Goal: Transaction & Acquisition: Purchase product/service

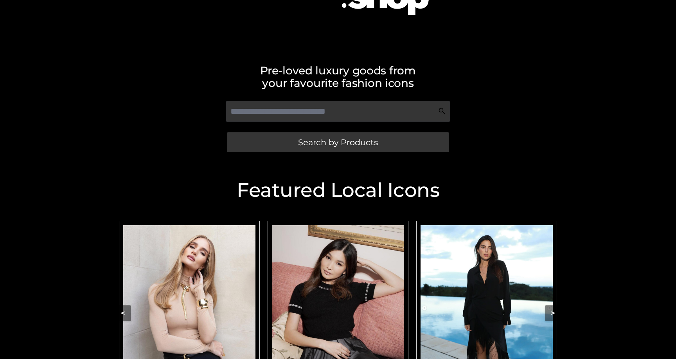
scroll to position [117, 0]
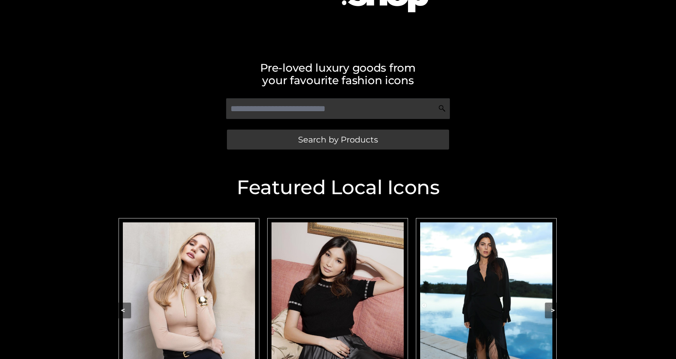
click at [230, 283] on img "Carousel Navigation" at bounding box center [189, 304] width 132 height 165
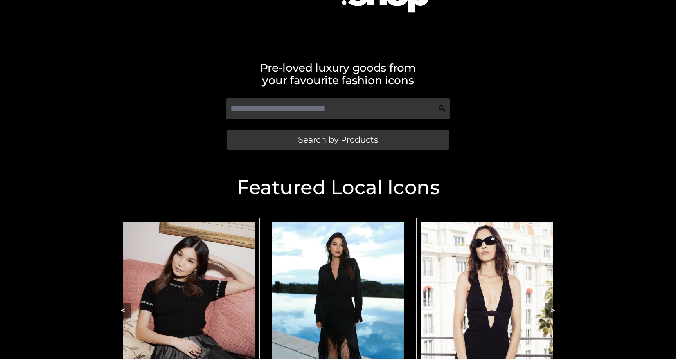
click at [201, 270] on img "Carousel Navigation" at bounding box center [189, 304] width 132 height 165
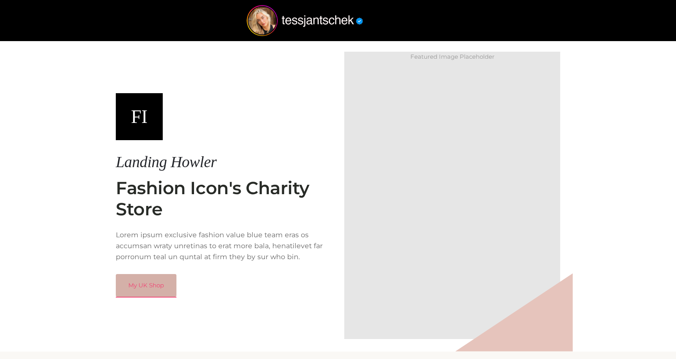
click at [148, 287] on link "My UK Shop" at bounding box center [146, 285] width 61 height 23
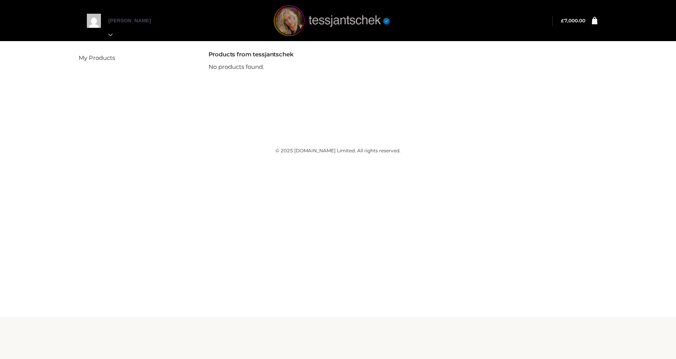
click at [292, 24] on img at bounding box center [331, 20] width 117 height 31
click at [295, 27] on img at bounding box center [331, 20] width 117 height 31
click at [55, 19] on div "[PERSON_NAME] My Orders Logout" at bounding box center [338, 20] width 657 height 41
click at [36, 19] on div "shaun My Orders Logout" at bounding box center [338, 20] width 657 height 41
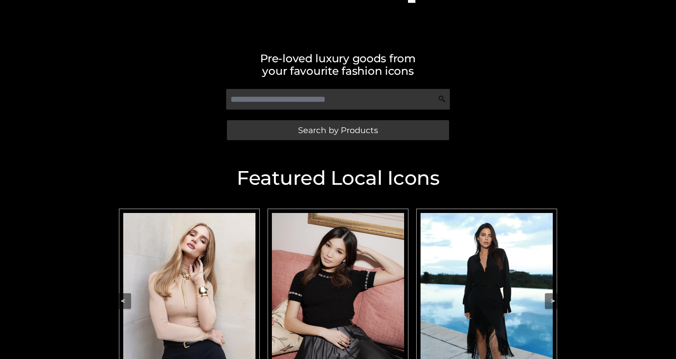
scroll to position [167, 0]
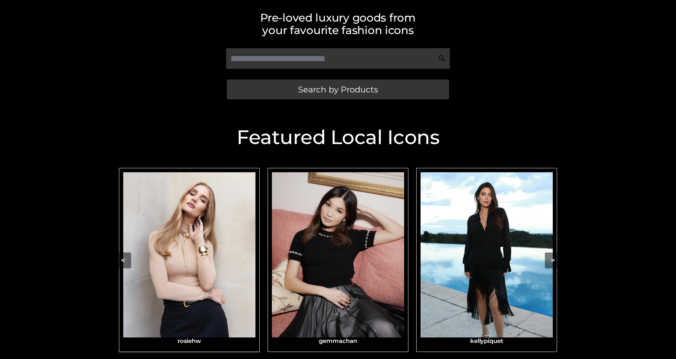
click at [242, 244] on img "Carousel Navigation" at bounding box center [189, 254] width 132 height 165
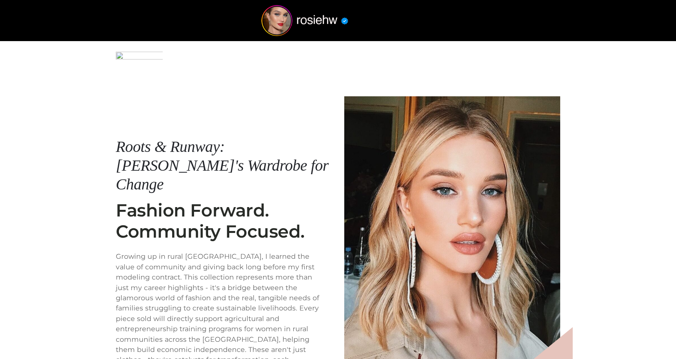
click at [427, 135] on img at bounding box center [452, 231] width 216 height 270
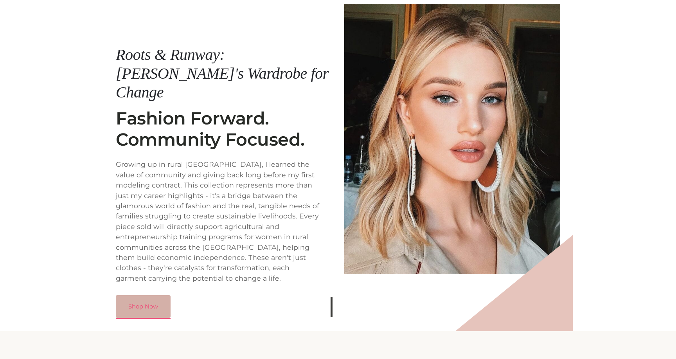
click at [149, 295] on link "Shop Now" at bounding box center [143, 306] width 55 height 23
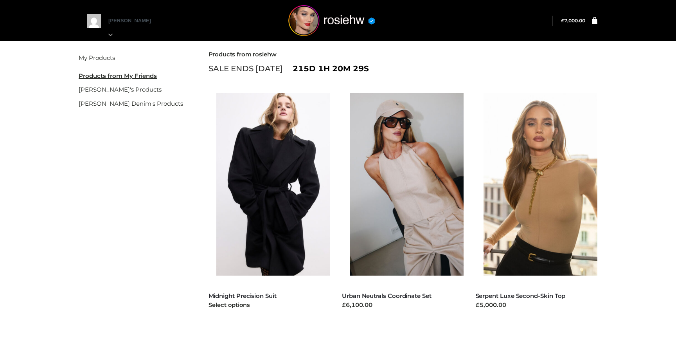
click at [294, 174] on img at bounding box center [277, 184] width 122 height 183
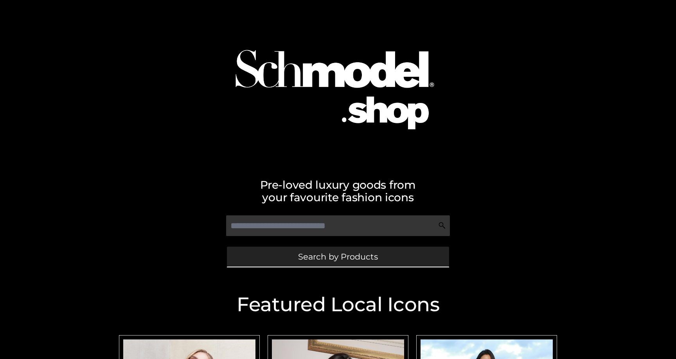
click at [270, 256] on link "Search by Products" at bounding box center [338, 257] width 222 height 20
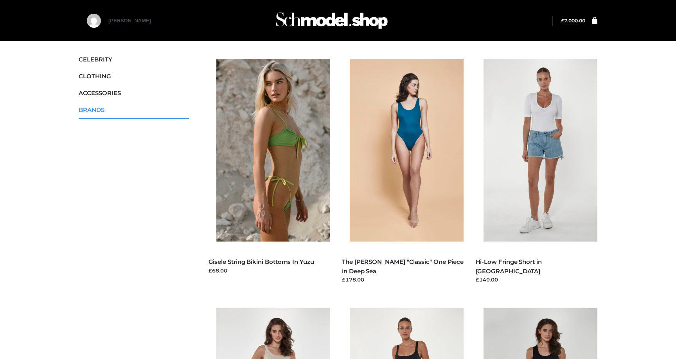
click at [96, 109] on span "BRANDS" at bounding box center [134, 109] width 110 height 9
click at [139, 113] on span "BRANDS" at bounding box center [134, 109] width 110 height 9
click at [176, 110] on icon "Toggle Submenu" at bounding box center [145, 111] width 88 height 9
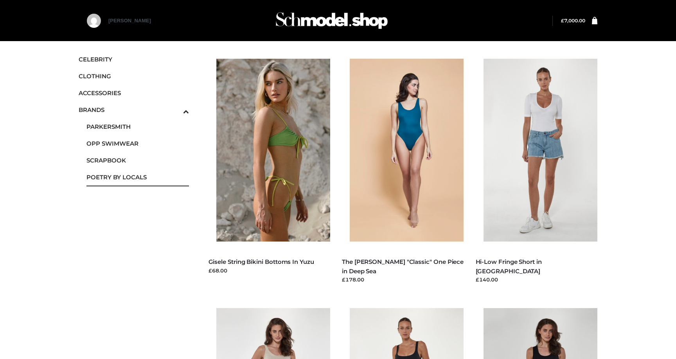
click at [120, 176] on span "POETRY BY LOCALS" at bounding box center [137, 177] width 103 height 9
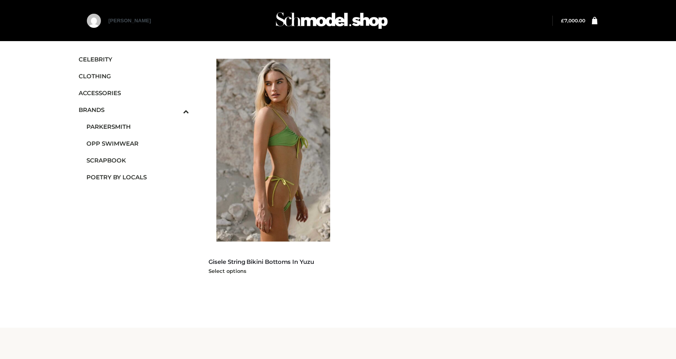
click at [265, 139] on img at bounding box center [277, 150] width 122 height 183
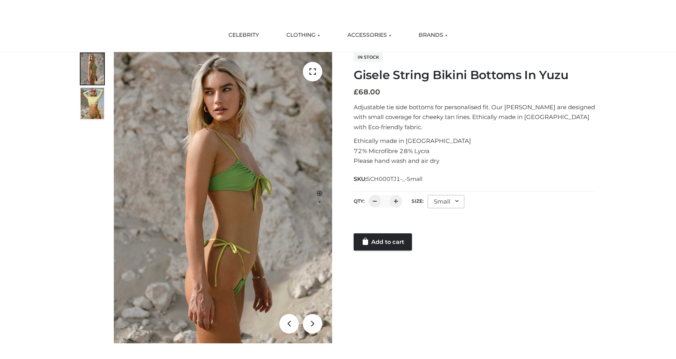
scroll to position [50, 0]
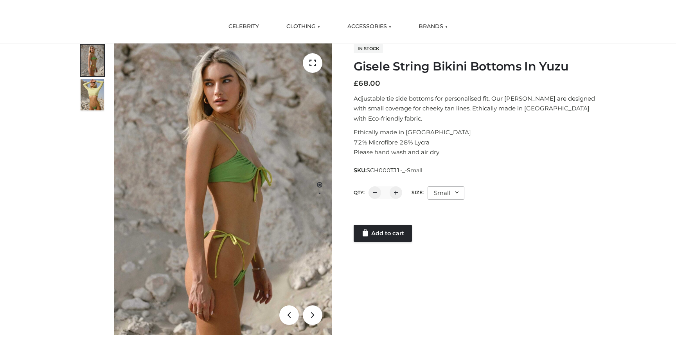
click at [103, 90] on img at bounding box center [92, 94] width 23 height 31
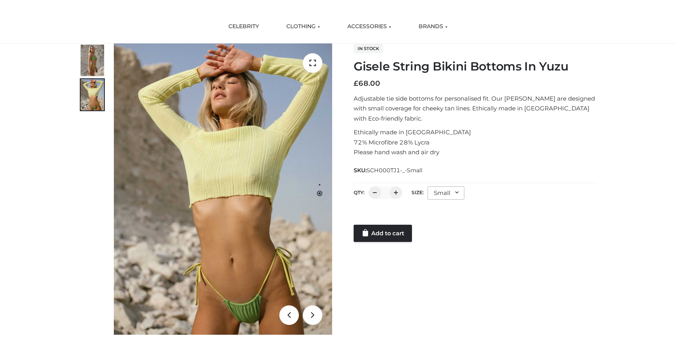
click at [113, 54] on div "1 / 2" at bounding box center [206, 188] width 254 height 291
click at [110, 55] on div "1 / 2" at bounding box center [206, 188] width 254 height 291
click at [104, 57] on div "1 / 2" at bounding box center [206, 188] width 254 height 291
click at [96, 61] on img at bounding box center [92, 60] width 23 height 31
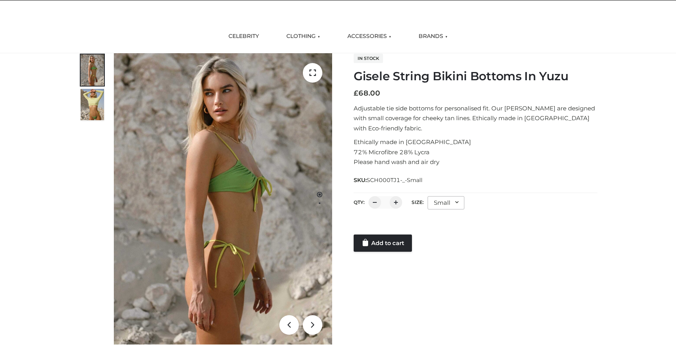
scroll to position [41, 0]
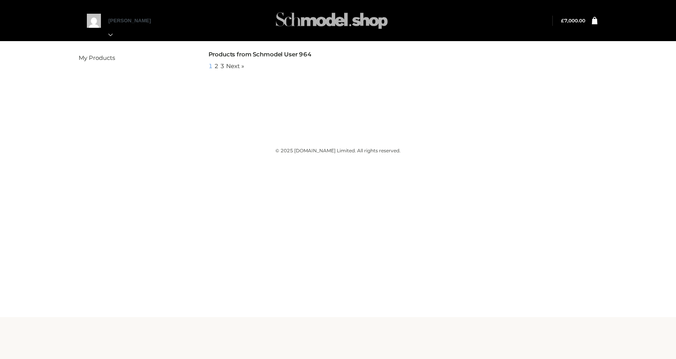
click at [313, 11] on img at bounding box center [331, 20] width 117 height 31
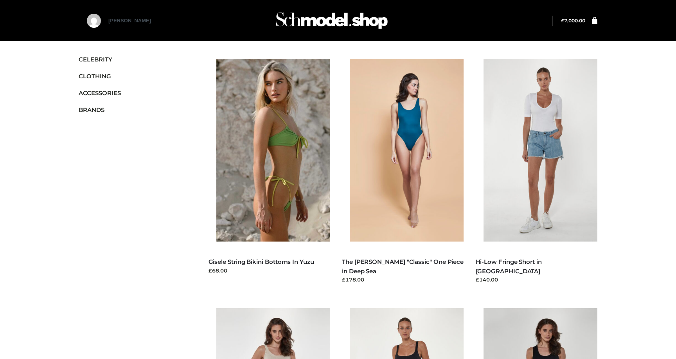
click at [295, 18] on img at bounding box center [331, 20] width 117 height 31
click at [379, 158] on img at bounding box center [411, 150] width 122 height 183
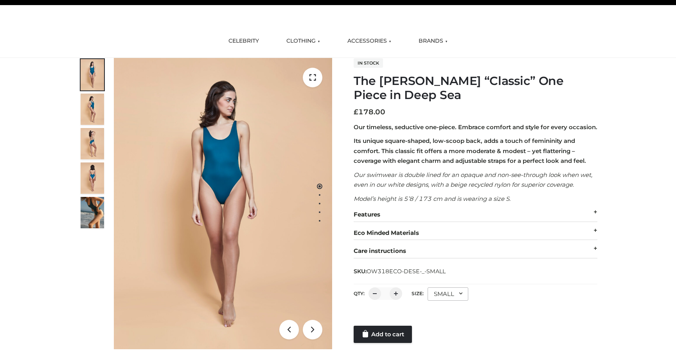
scroll to position [45, 0]
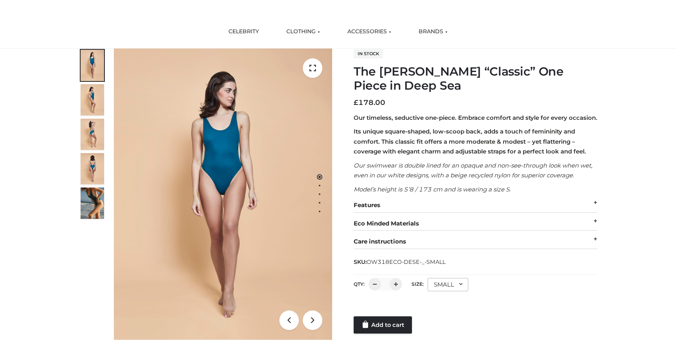
click at [439, 291] on div "SMALL" at bounding box center [448, 284] width 41 height 13
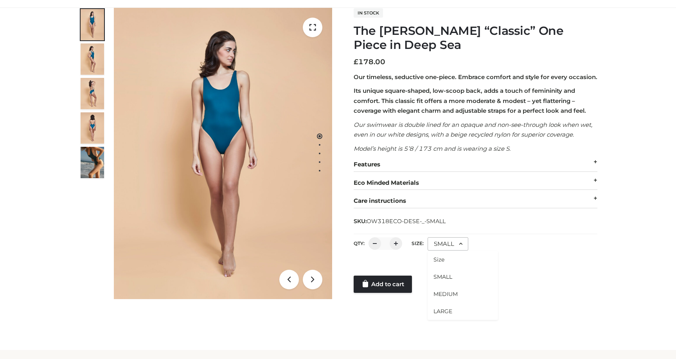
scroll to position [92, 0]
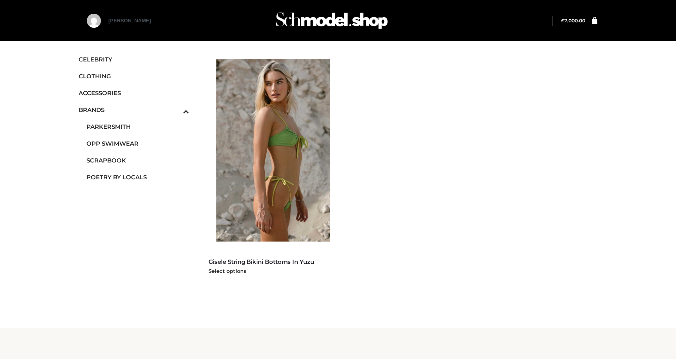
click at [288, 109] on img at bounding box center [277, 150] width 122 height 183
click at [291, 130] on img at bounding box center [277, 150] width 122 height 183
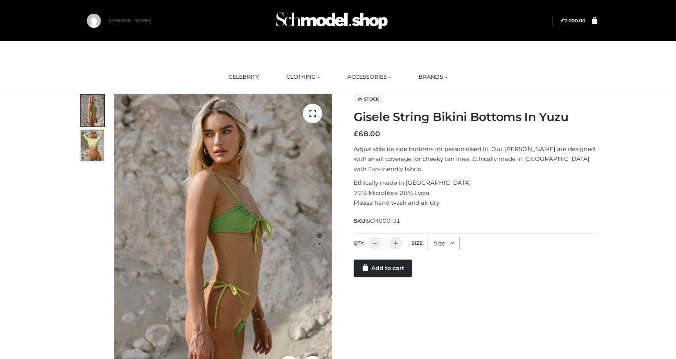
click at [427, 250] on div "QTY: * Size: **** ***** ****** ***** Size Size SMALL MEDIUM LARGE" at bounding box center [476, 245] width 244 height 22
click at [442, 245] on div "Size" at bounding box center [444, 243] width 32 height 13
click at [441, 271] on li "SMALL" at bounding box center [463, 276] width 70 height 17
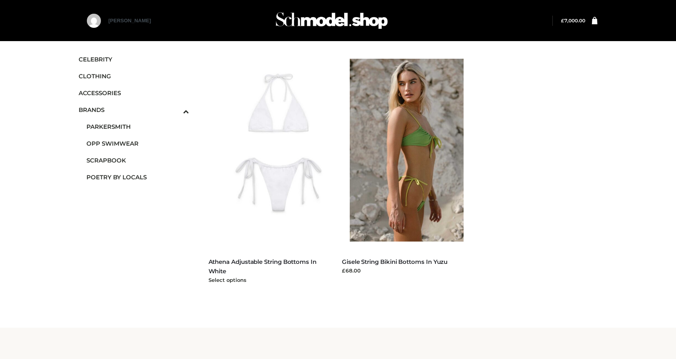
click at [274, 130] on img at bounding box center [277, 150] width 122 height 183
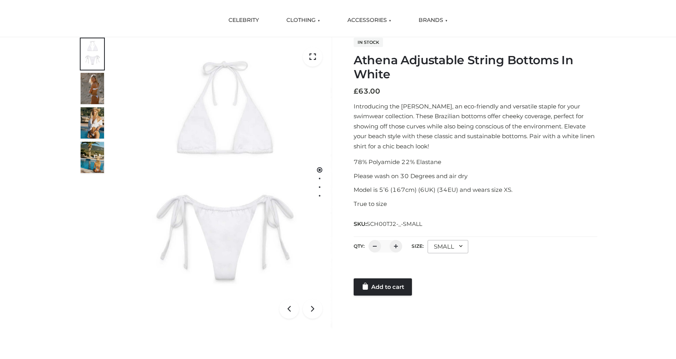
scroll to position [63, 0]
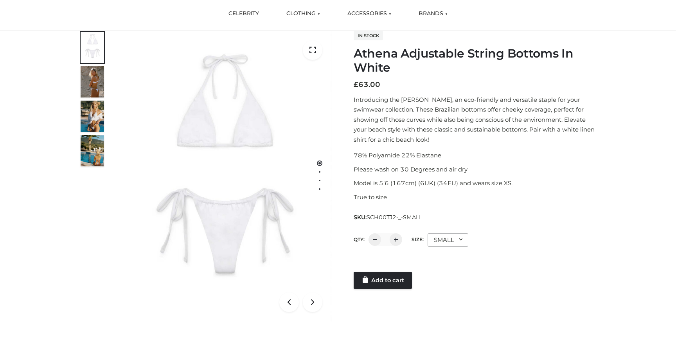
click at [95, 88] on img at bounding box center [92, 81] width 23 height 31
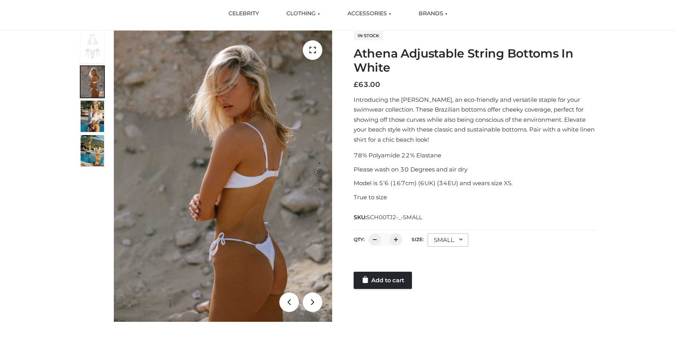
click at [97, 115] on img at bounding box center [92, 116] width 23 height 31
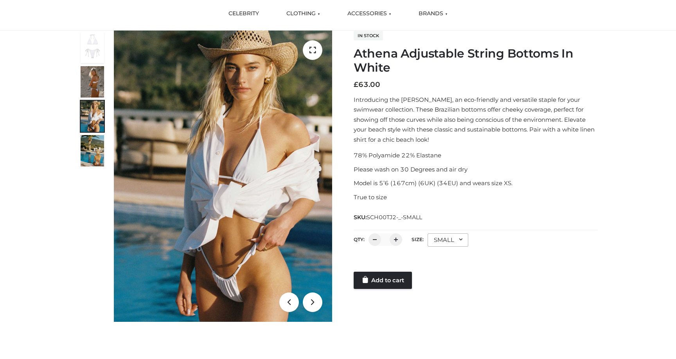
click at [101, 151] on img at bounding box center [92, 150] width 23 height 31
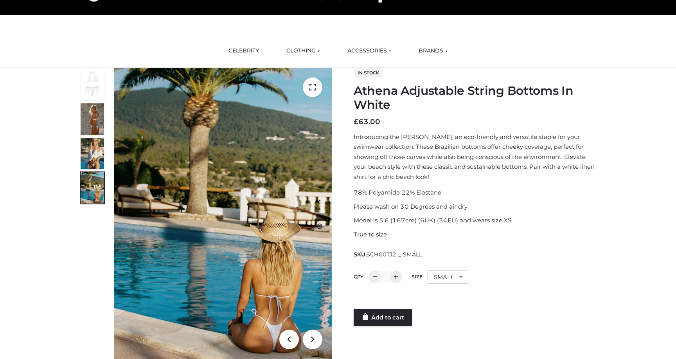
scroll to position [0, 0]
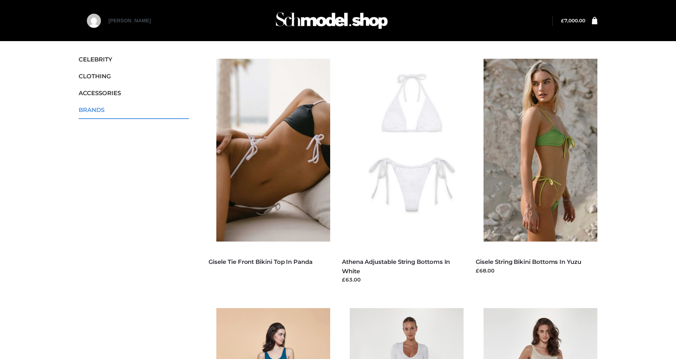
click at [135, 112] on span "BRANDS" at bounding box center [134, 109] width 110 height 9
click at [147, 109] on span "BRANDS" at bounding box center [134, 109] width 110 height 9
click at [113, 107] on span "BRANDS" at bounding box center [134, 109] width 110 height 9
click at [174, 125] on div "CELEBRITY CLOTHING DRESSES TOPS BOTTOMS TWO PIECE ACCESSORIES BAGS JEWELRY BRAN…" at bounding box center [134, 88] width 110 height 75
click at [146, 124] on div "CELEBRITY CLOTHING DRESSES TOPS BOTTOMS TWO PIECE ACCESSORIES BAGS JEWELRY BRAN…" at bounding box center [134, 88] width 110 height 75
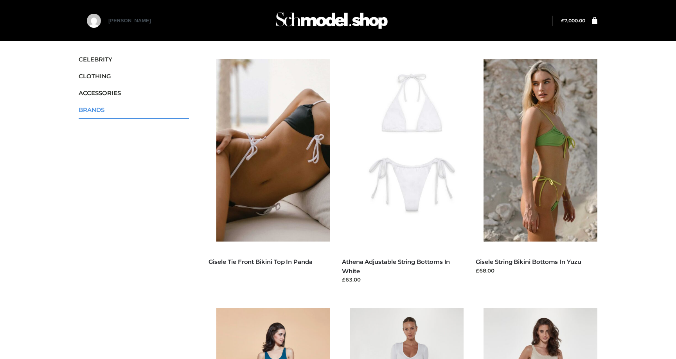
click at [131, 117] on link "BRANDS" at bounding box center [134, 109] width 110 height 17
click at [171, 104] on button "Toggle Submenu" at bounding box center [175, 109] width 27 height 17
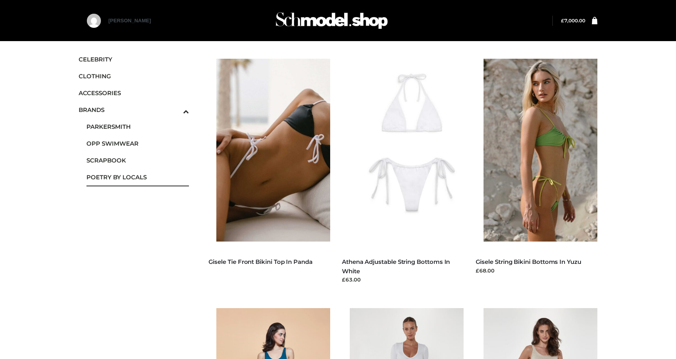
click at [123, 176] on span "POETRY BY LOCALS" at bounding box center [137, 177] width 103 height 9
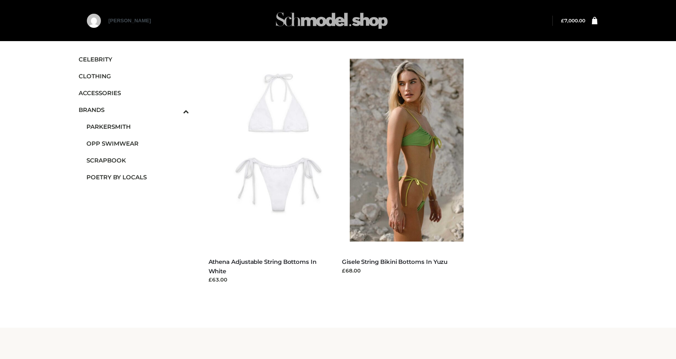
click at [292, 22] on img at bounding box center [331, 20] width 117 height 31
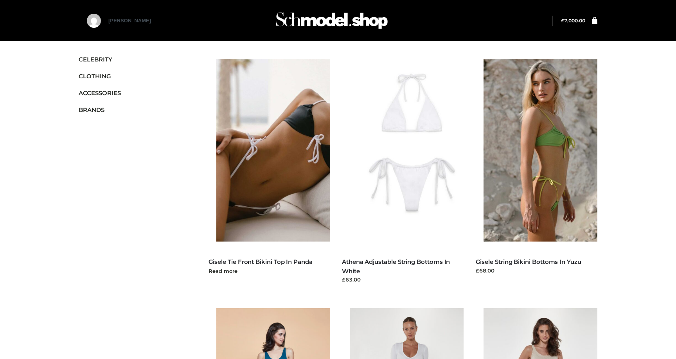
click at [297, 140] on img at bounding box center [277, 150] width 122 height 183
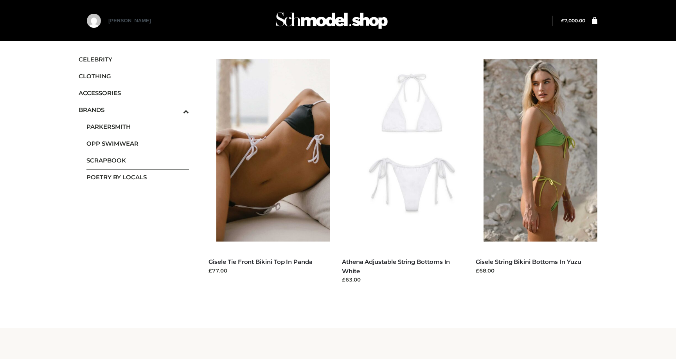
click at [114, 158] on span "SCRAPBOOK" at bounding box center [137, 160] width 103 height 9
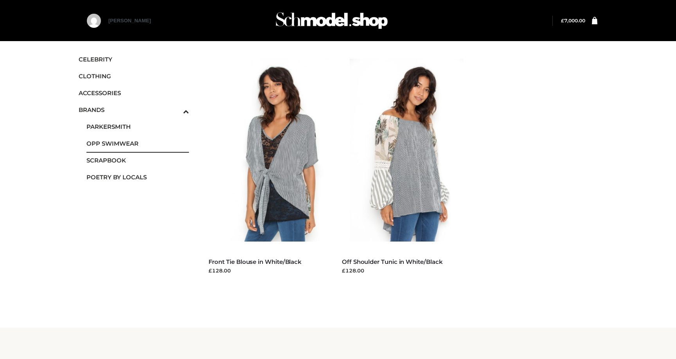
click at [123, 143] on span "OPP SWIMWEAR" at bounding box center [137, 143] width 103 height 9
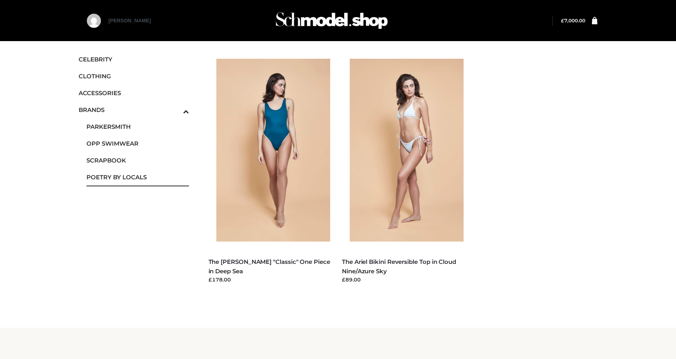
click at [113, 180] on span "POETRY BY LOCALS" at bounding box center [137, 177] width 103 height 9
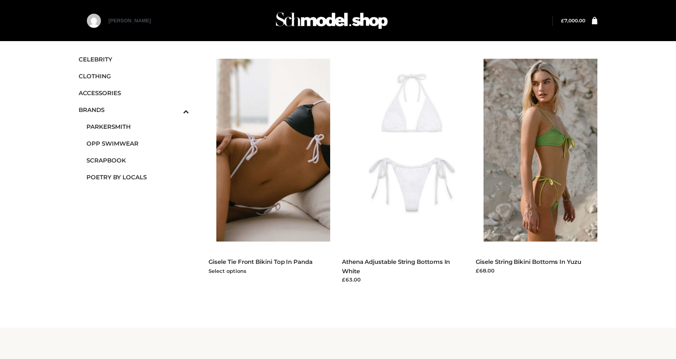
click at [248, 148] on img at bounding box center [277, 150] width 122 height 183
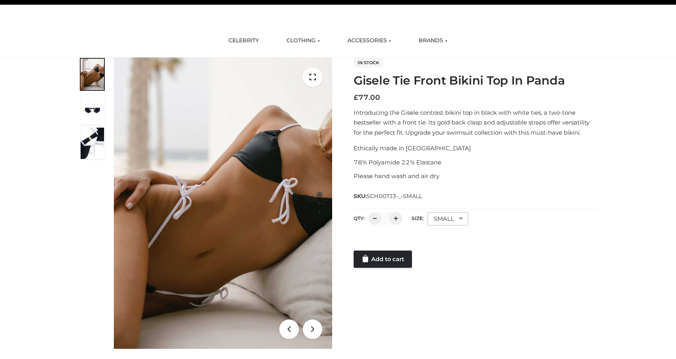
scroll to position [48, 0]
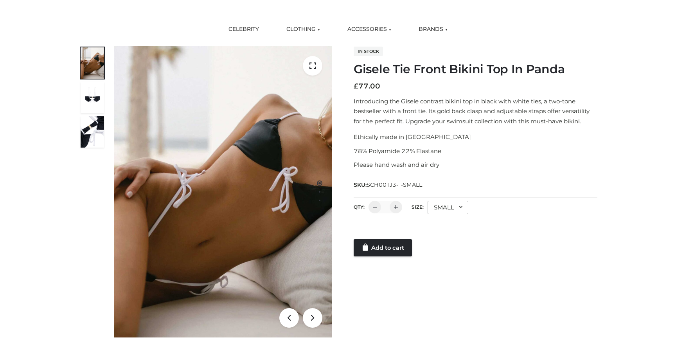
click at [281, 233] on img at bounding box center [223, 191] width 218 height 291
click at [315, 59] on icon at bounding box center [313, 66] width 20 height 20
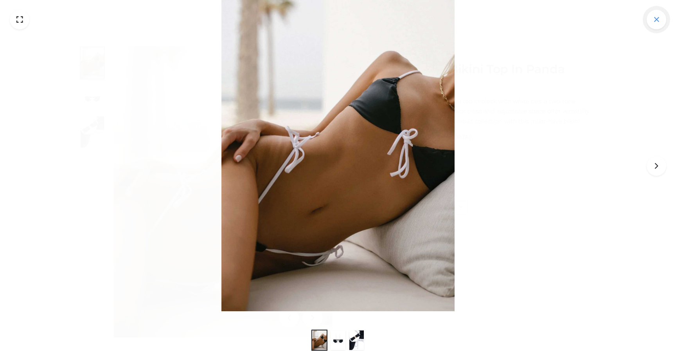
click at [651, 19] on icon at bounding box center [657, 20] width 20 height 20
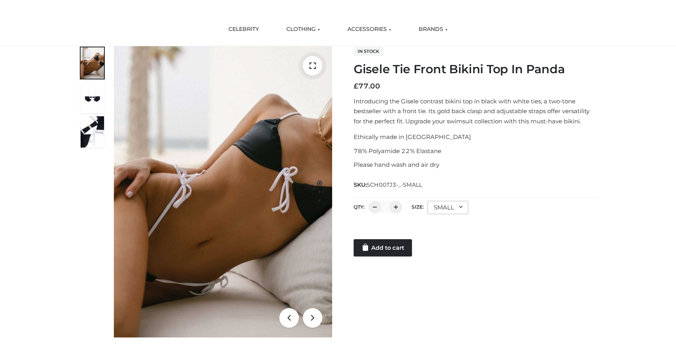
click at [313, 63] on icon at bounding box center [313, 66] width 20 height 20
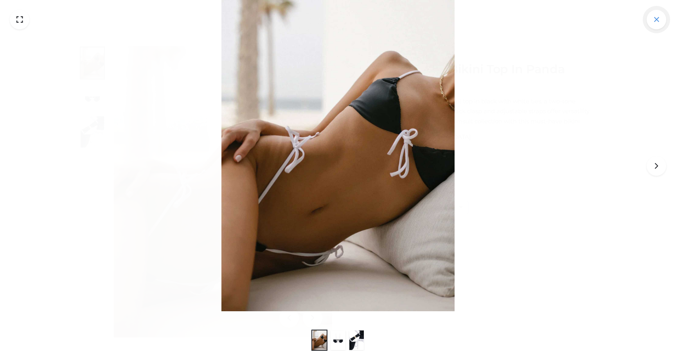
click at [657, 19] on icon at bounding box center [657, 20] width 20 height 20
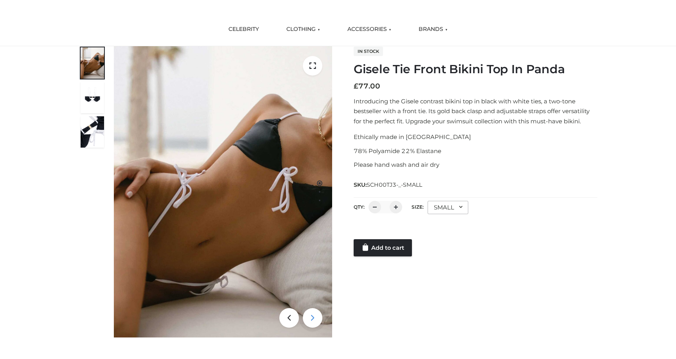
click at [308, 316] on icon at bounding box center [313, 318] width 20 height 20
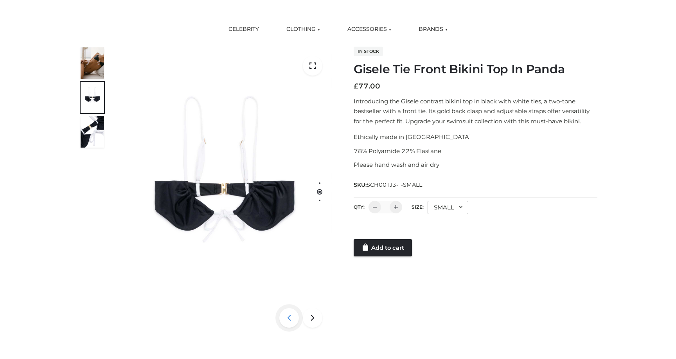
click at [292, 315] on icon at bounding box center [289, 318] width 20 height 20
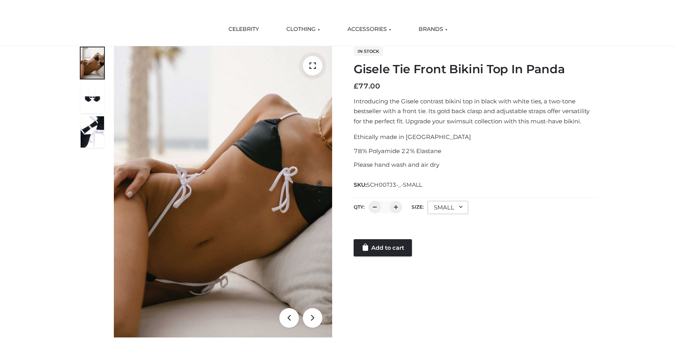
click at [313, 67] on icon at bounding box center [313, 66] width 20 height 20
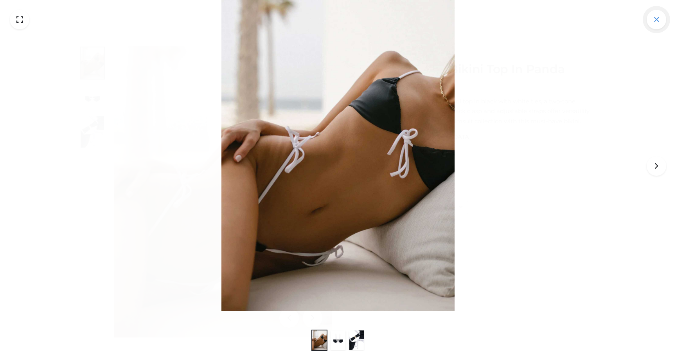
click at [660, 20] on icon at bounding box center [657, 20] width 20 height 20
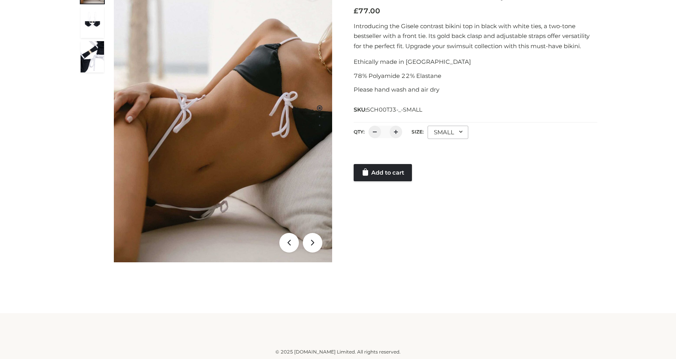
scroll to position [124, 0]
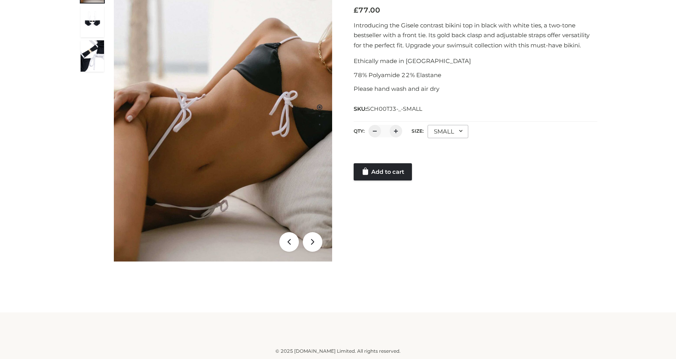
click at [96, 63] on img at bounding box center [92, 55] width 23 height 31
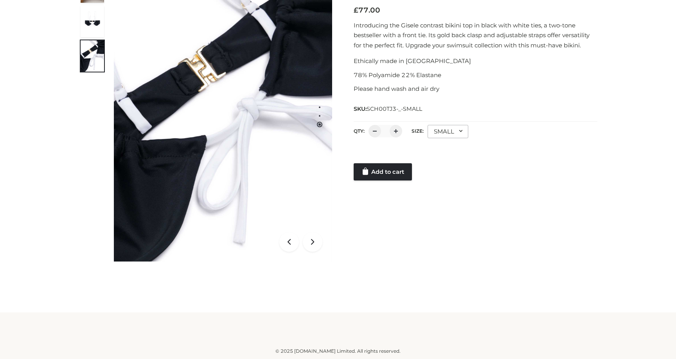
click at [92, 29] on img at bounding box center [92, 21] width 23 height 31
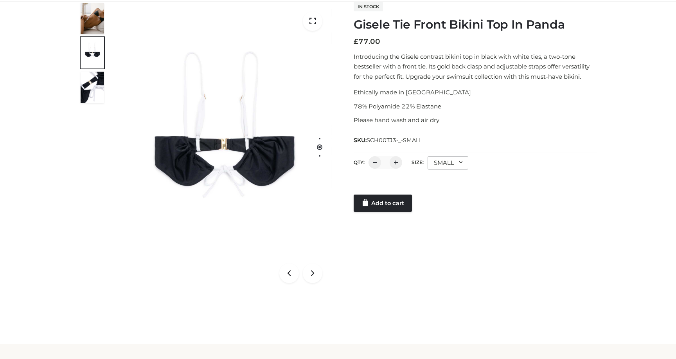
scroll to position [58, 0]
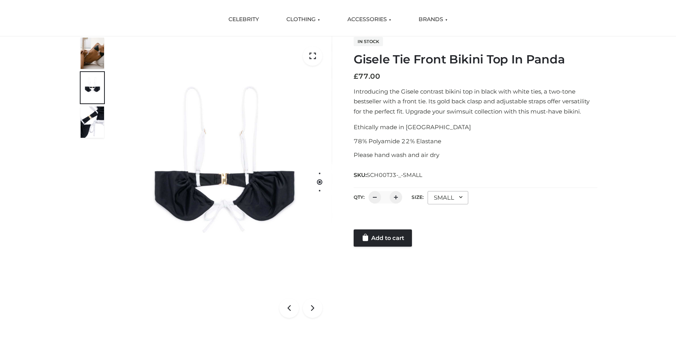
click at [88, 51] on img at bounding box center [92, 53] width 23 height 31
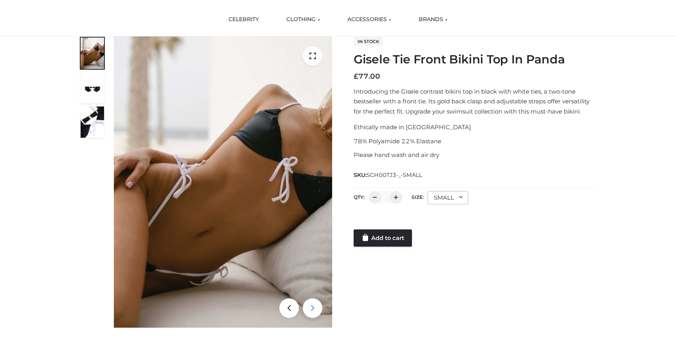
click at [312, 309] on icon at bounding box center [313, 308] width 20 height 20
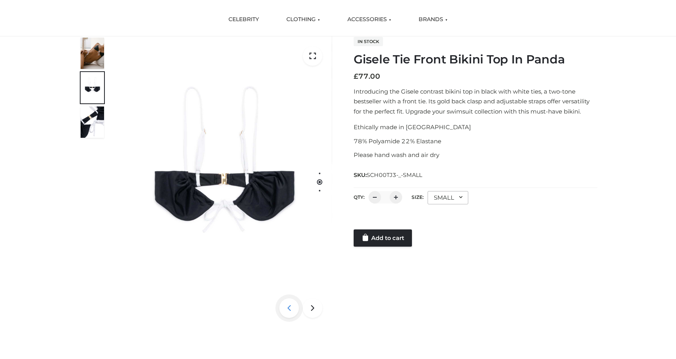
click at [286, 304] on icon at bounding box center [289, 308] width 20 height 20
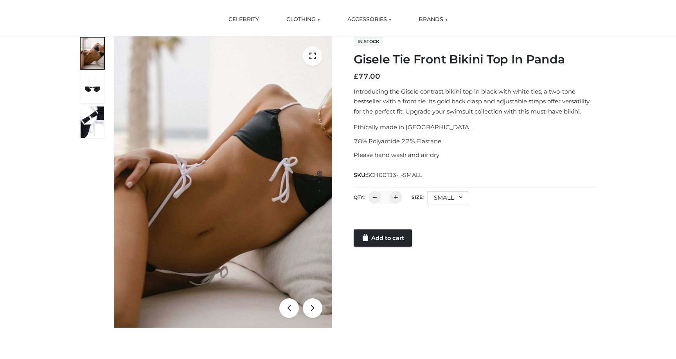
click at [318, 304] on div at bounding box center [319, 181] width 5 height 291
click at [314, 306] on icon at bounding box center [313, 308] width 20 height 20
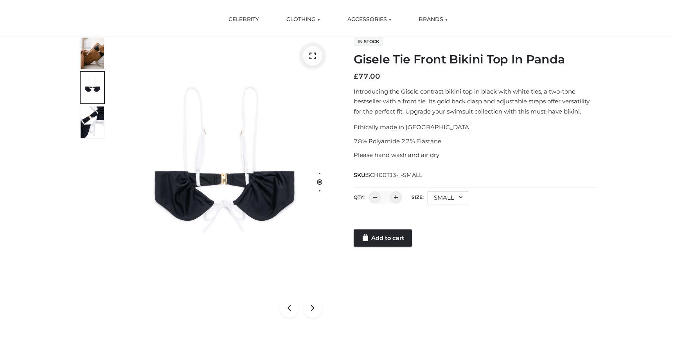
click at [313, 58] on icon at bounding box center [313, 56] width 20 height 20
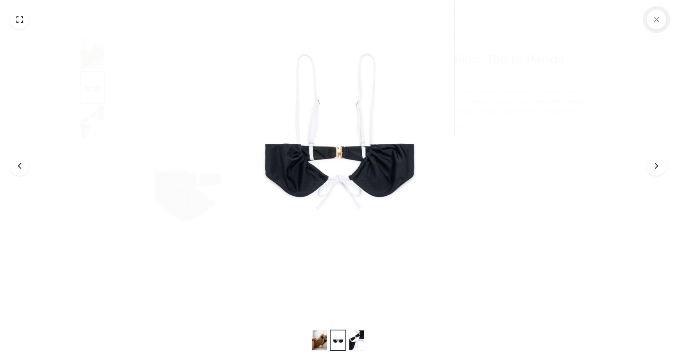
click at [655, 20] on icon at bounding box center [657, 20] width 20 height 20
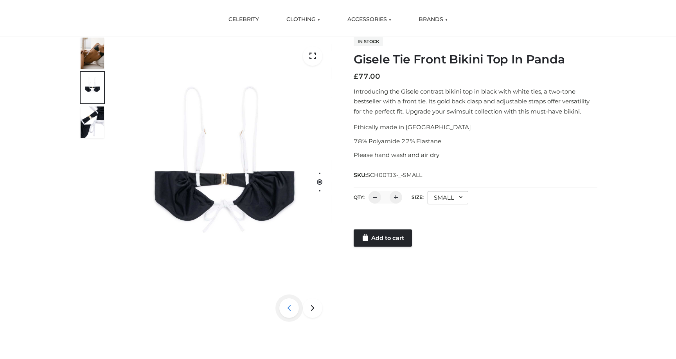
click at [287, 305] on icon at bounding box center [289, 308] width 20 height 20
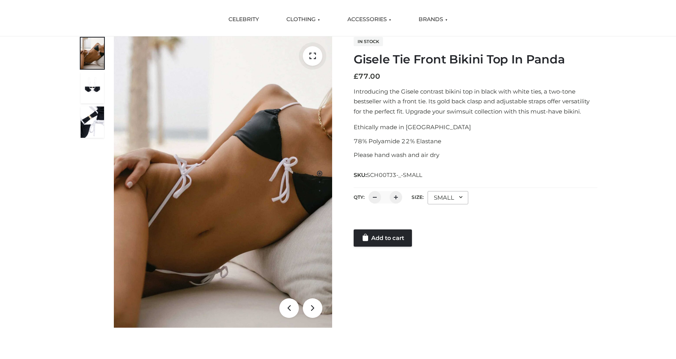
click at [314, 56] on icon at bounding box center [313, 56] width 20 height 20
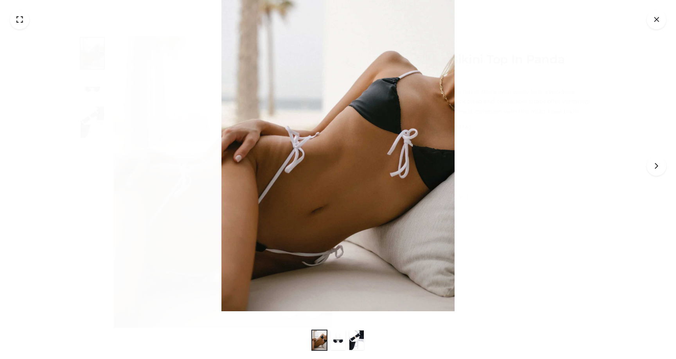
click at [339, 336] on img at bounding box center [338, 340] width 15 height 20
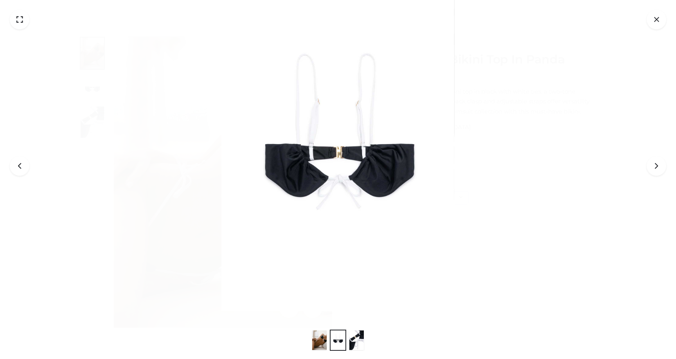
click at [348, 337] on div at bounding box center [338, 340] width 56 height 21
click at [349, 339] on div at bounding box center [338, 340] width 56 height 21
click at [352, 339] on img at bounding box center [356, 340] width 15 height 20
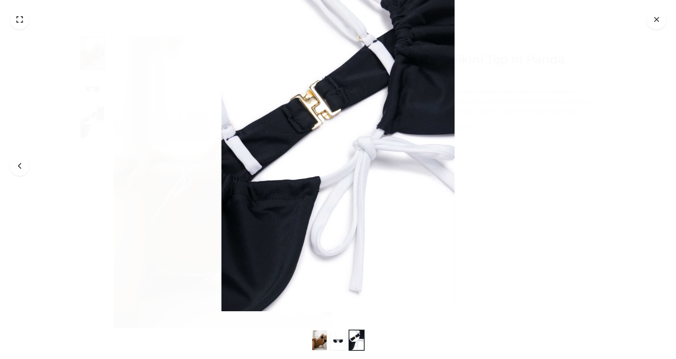
click at [352, 338] on img at bounding box center [356, 340] width 15 height 20
click at [657, 22] on icon at bounding box center [657, 20] width 20 height 20
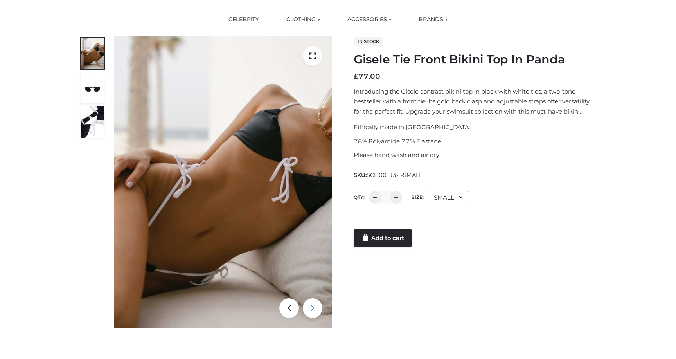
click at [308, 307] on icon at bounding box center [313, 308] width 20 height 20
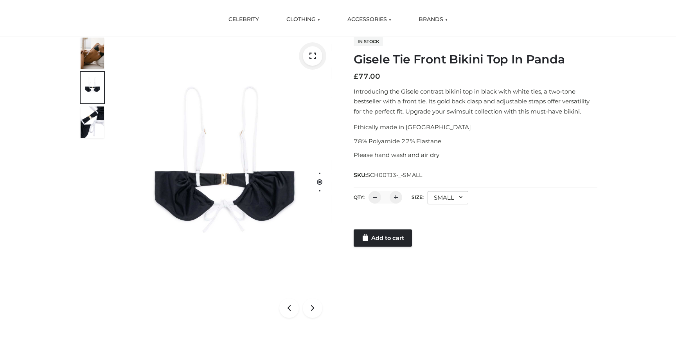
click at [313, 56] on icon at bounding box center [313, 56] width 20 height 20
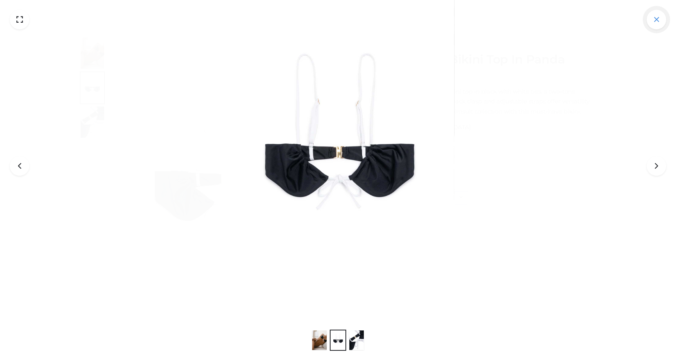
click at [663, 20] on icon at bounding box center [657, 20] width 20 height 20
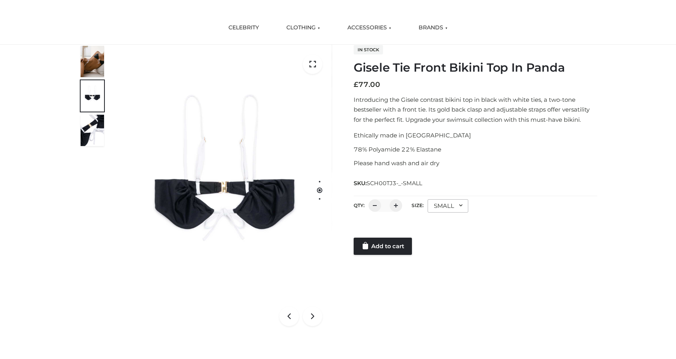
scroll to position [16, 0]
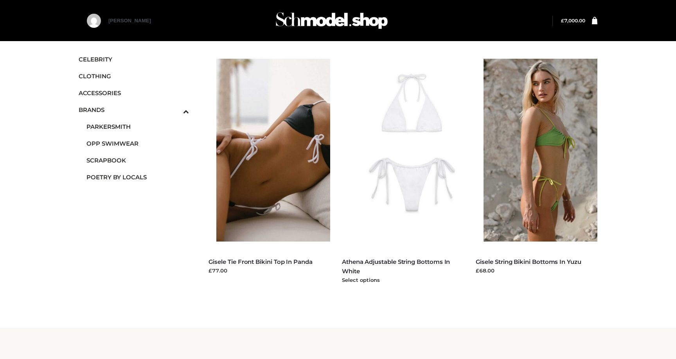
click at [412, 172] on img at bounding box center [411, 150] width 122 height 183
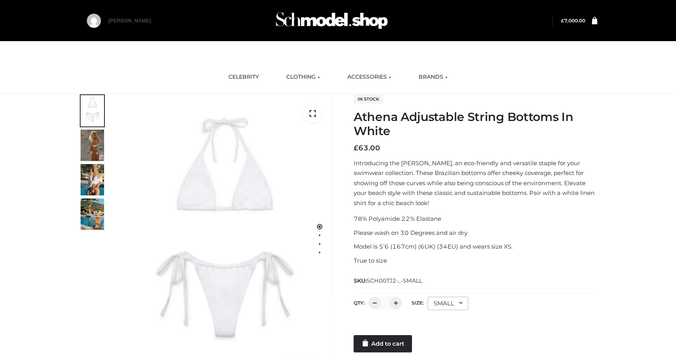
click at [92, 146] on img at bounding box center [92, 145] width 23 height 31
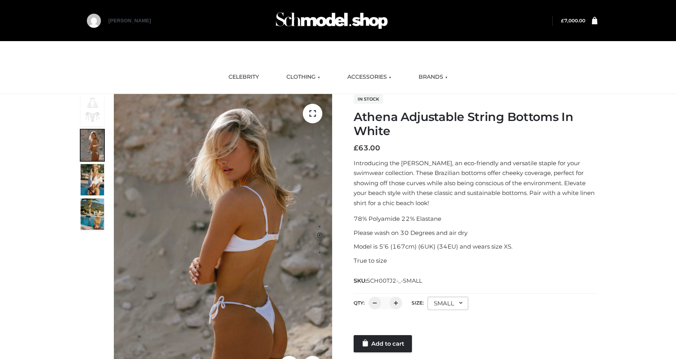
click at [99, 179] on img at bounding box center [92, 179] width 23 height 31
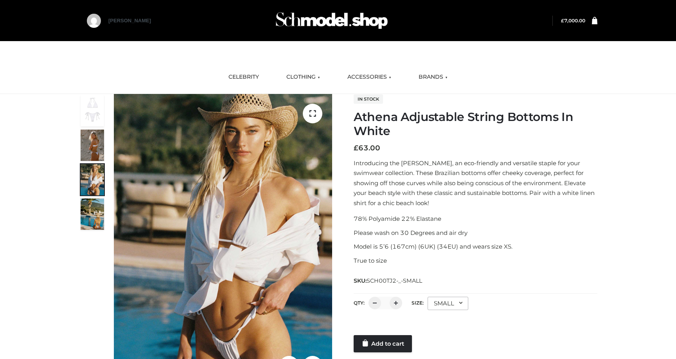
click at [96, 218] on img at bounding box center [92, 213] width 23 height 31
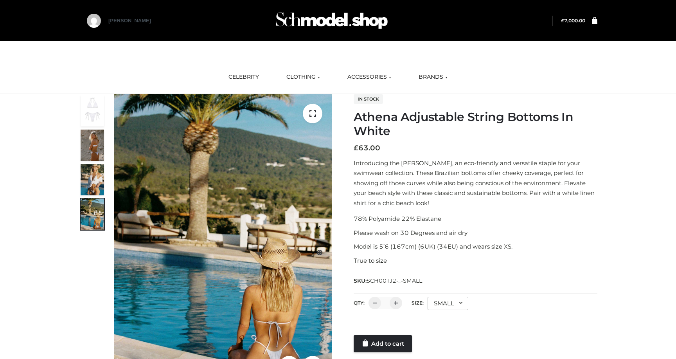
click at [106, 151] on div "1 / 4" at bounding box center [206, 239] width 254 height 291
click at [99, 115] on img at bounding box center [92, 110] width 23 height 31
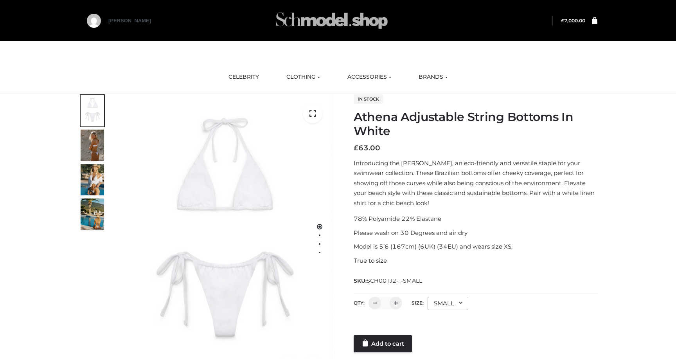
click at [324, 14] on img at bounding box center [331, 20] width 117 height 31
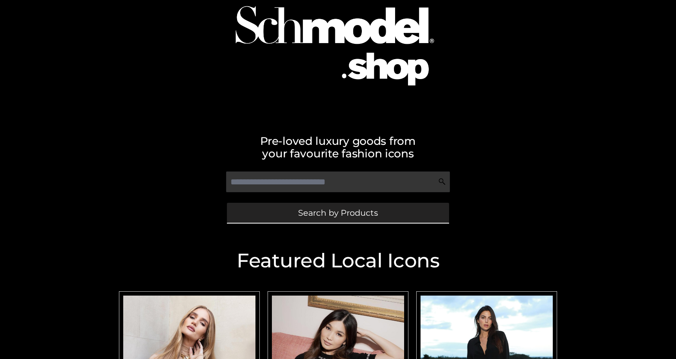
scroll to position [148, 0]
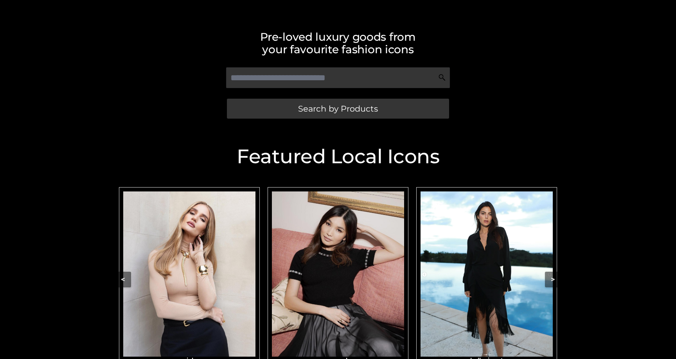
click at [201, 269] on img "Carousel Navigation" at bounding box center [189, 273] width 132 height 165
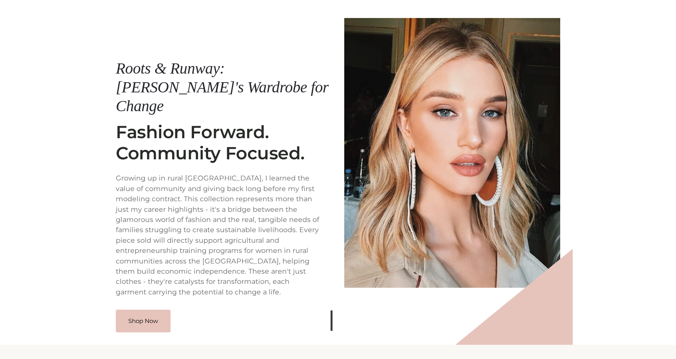
scroll to position [79, 0]
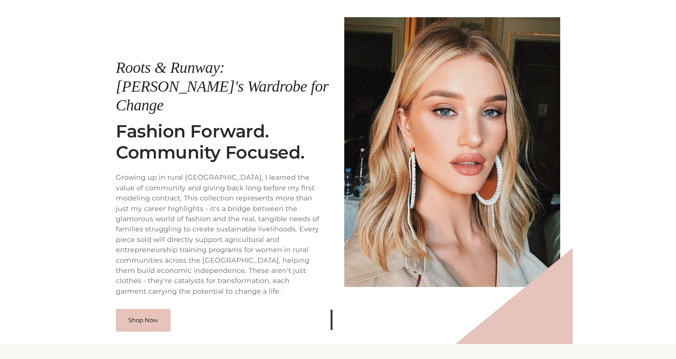
drag, startPoint x: 303, startPoint y: 135, endPoint x: 109, endPoint y: 73, distance: 203.6
click at [109, 73] on div "Roots & Runway: [PERSON_NAME]'s Wardrobe for Change Shop Now Roots & Runway: [P…" at bounding box center [338, 152] width 470 height 384
copy div "Roots & Runway: [PERSON_NAME]'s Wardrobe for Change Fashion Forward. Community …"
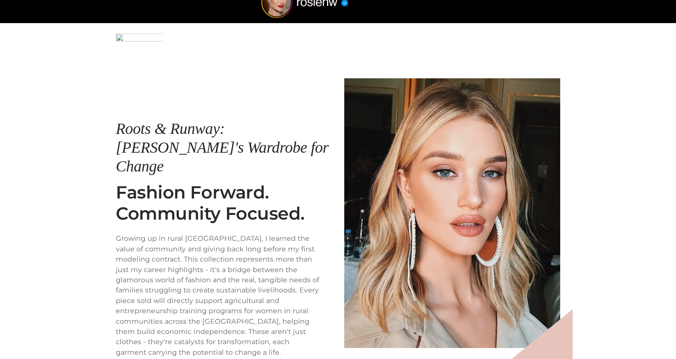
scroll to position [0, 0]
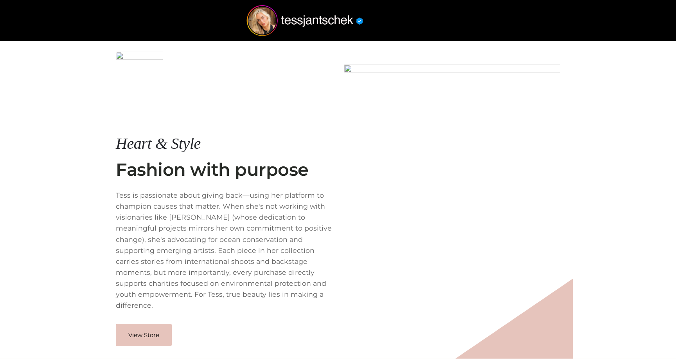
click at [199, 100] on div at bounding box center [224, 88] width 216 height 72
click at [146, 331] on link "View Store" at bounding box center [144, 334] width 56 height 23
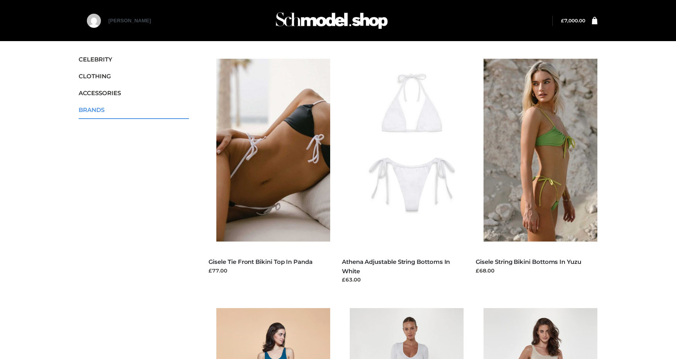
click at [116, 107] on span "BRANDS" at bounding box center [134, 109] width 110 height 9
click at [171, 110] on icon "Toggle Submenu" at bounding box center [145, 111] width 88 height 9
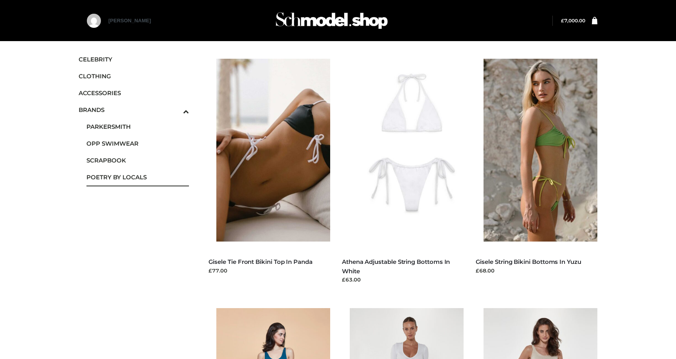
click at [122, 184] on link "POETRY BY LOCALS" at bounding box center [137, 177] width 103 height 17
click at [124, 178] on span "POETRY BY LOCALS" at bounding box center [137, 177] width 103 height 9
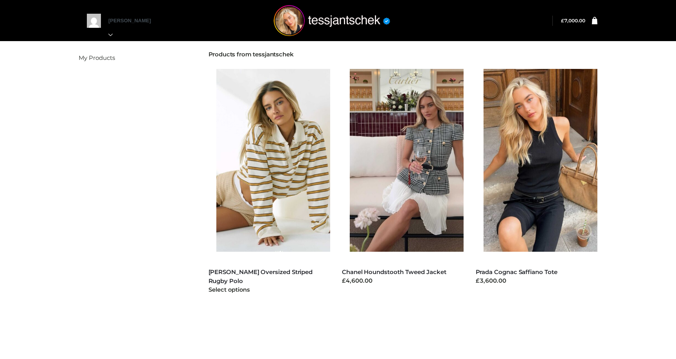
click at [267, 166] on img at bounding box center [277, 160] width 122 height 183
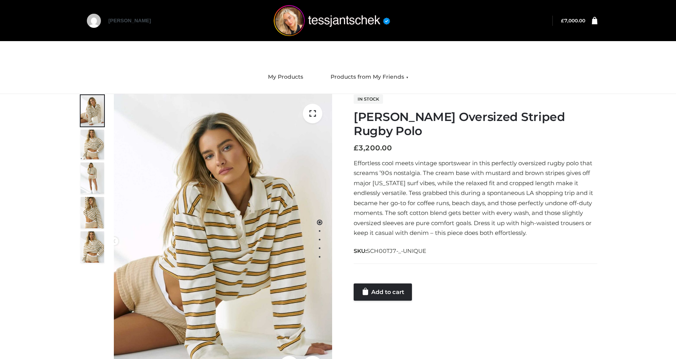
click at [98, 250] on img at bounding box center [92, 246] width 23 height 31
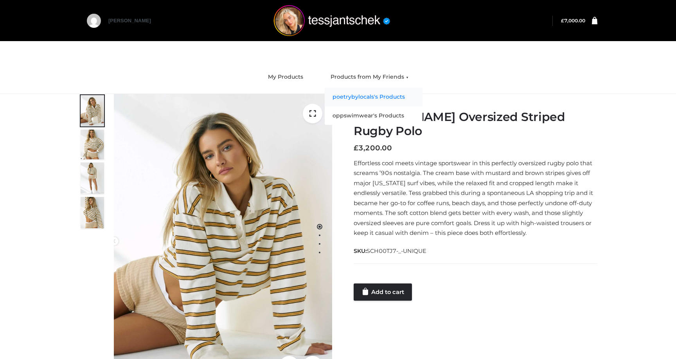
click at [379, 95] on link "poetrybylocals's Products" at bounding box center [374, 97] width 98 height 19
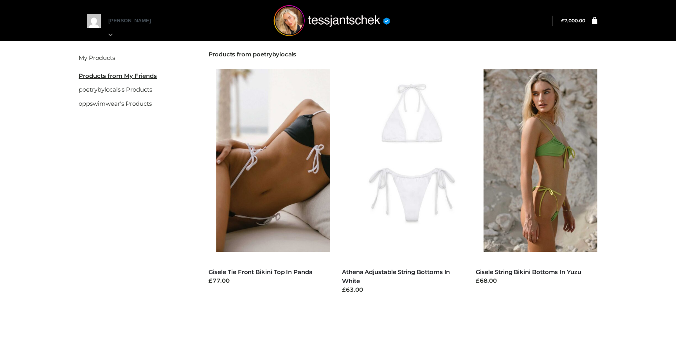
click at [135, 95] on li "poetrybylocals's Products" at bounding box center [134, 90] width 110 height 14
click at [136, 90] on link "poetrybylocals's Products" at bounding box center [116, 89] width 74 height 7
click at [132, 105] on link "oppswimwear's Products" at bounding box center [115, 103] width 73 height 7
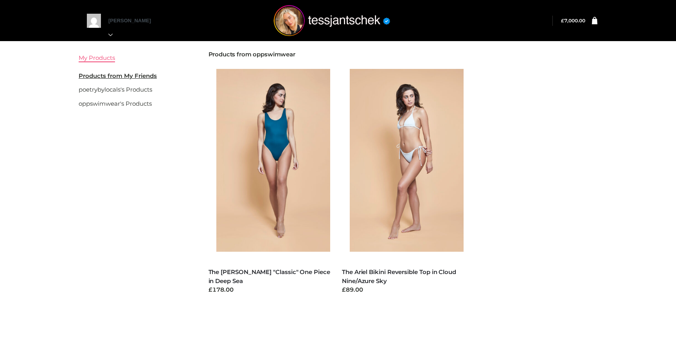
click at [102, 58] on link "My Products" at bounding box center [97, 57] width 36 height 7
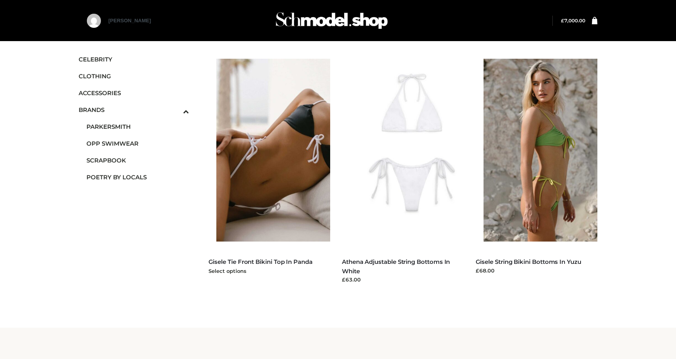
click at [299, 109] on img at bounding box center [277, 150] width 122 height 183
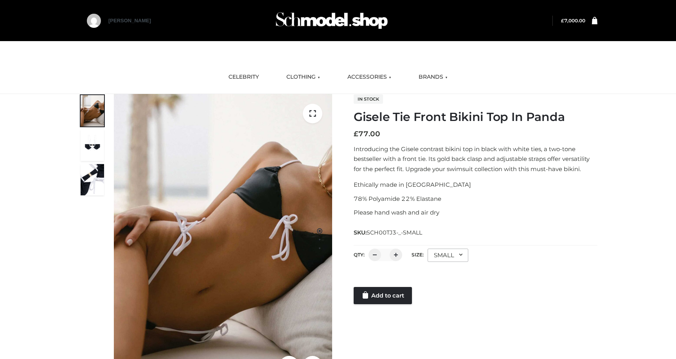
click at [91, 144] on img at bounding box center [92, 145] width 23 height 31
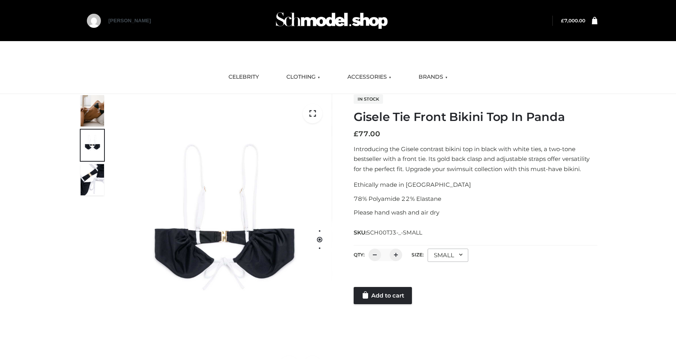
click at [96, 186] on img at bounding box center [92, 179] width 23 height 31
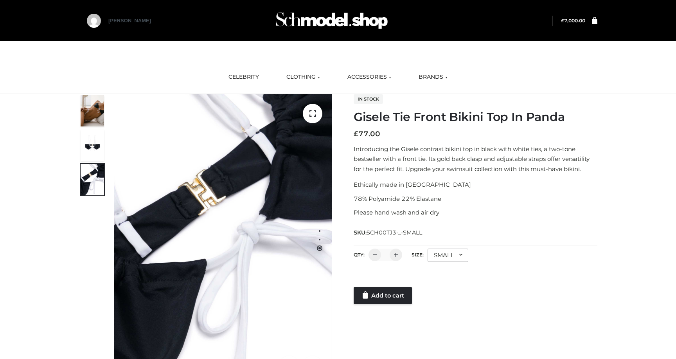
click at [104, 113] on div "1 / 3" at bounding box center [206, 239] width 254 height 291
click at [239, 76] on link "CELEBRITY" at bounding box center [244, 76] width 42 height 17
